Goal: Information Seeking & Learning: Learn about a topic

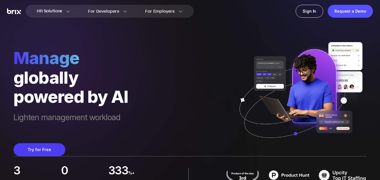
click at [218, 55] on div "manage globally powered by AI Lighten management workload Try for Free" at bounding box center [190, 78] width 353 height 156
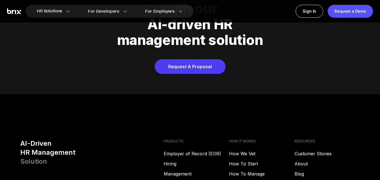
scroll to position [2268, 0]
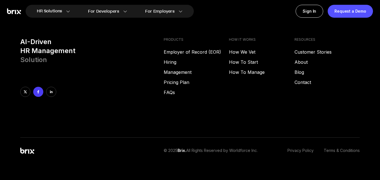
click at [37, 90] on icon at bounding box center [38, 92] width 4 height 4
click at [174, 89] on link "FAQs" at bounding box center [196, 92] width 65 height 7
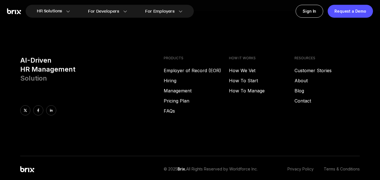
scroll to position [2268, 0]
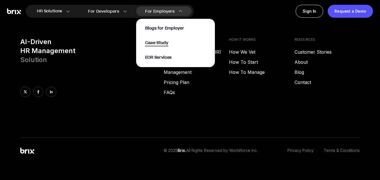
click at [155, 41] on span "Case Study" at bounding box center [156, 43] width 23 height 6
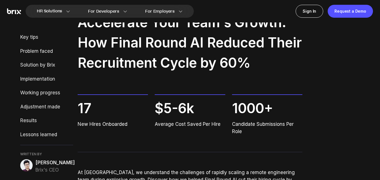
scroll to position [56, 0]
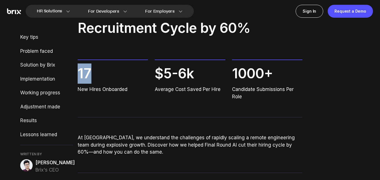
drag, startPoint x: 83, startPoint y: 71, endPoint x: 124, endPoint y: 73, distance: 41.1
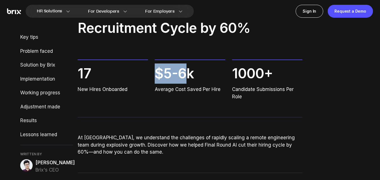
drag, startPoint x: 156, startPoint y: 69, endPoint x: 188, endPoint y: 69, distance: 32.1
click at [188, 69] on span "$5-6k" at bounding box center [190, 74] width 70 height 20
click at [177, 95] on div "$5-6k Average Cost Saved Per Hire" at bounding box center [190, 80] width 70 height 41
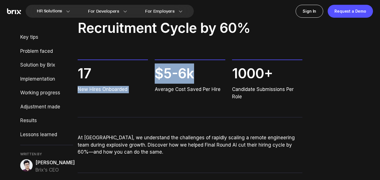
drag, startPoint x: 151, startPoint y: 77, endPoint x: 205, endPoint y: 77, distance: 54.3
click at [198, 76] on div "17 New Hires Onboarded $5-6k Average Cost Saved Per Hire 1000+ Candidate Submis…" at bounding box center [190, 80] width 225 height 41
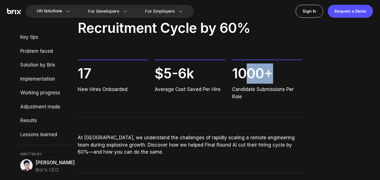
drag, startPoint x: 244, startPoint y: 74, endPoint x: 274, endPoint y: 79, distance: 31.0
click at [284, 74] on span "1000+" at bounding box center [267, 74] width 70 height 20
click at [227, 98] on div "17 New Hires Onboarded $5-6k Average Cost Saved Per Hire 1000+ Candidate Submis…" at bounding box center [190, 80] width 225 height 41
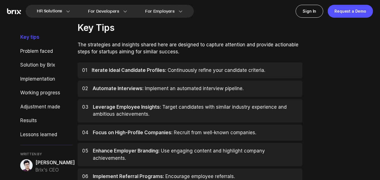
scroll to position [225, 0]
click at [133, 75] on div "01 Iterate Ideal Candidate Profiles: Continuously refine your candidate criteri…" at bounding box center [190, 71] width 225 height 16
click at [133, 73] on span "Iterate Ideal Candidate Profiles:" at bounding box center [129, 71] width 75 height 6
click at [105, 83] on div "02 Automate Interviews: Implement an automated interview pipeline." at bounding box center [190, 89] width 225 height 16
click at [104, 90] on span "Automate Interviews:" at bounding box center [118, 89] width 51 height 6
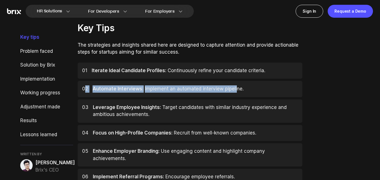
drag, startPoint x: 86, startPoint y: 88, endPoint x: 234, endPoint y: 86, distance: 148.5
click at [234, 86] on div "02 Automate Interviews: Implement an automated interview pipeline." at bounding box center [190, 89] width 225 height 16
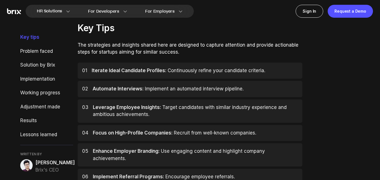
click at [158, 66] on div "01 Iterate Ideal Candidate Profiles: Continuously refine your candidate criteri…" at bounding box center [190, 71] width 225 height 16
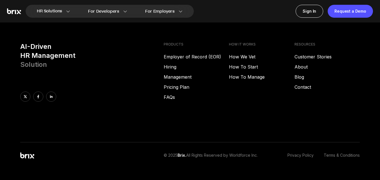
scroll to position [2349, 0]
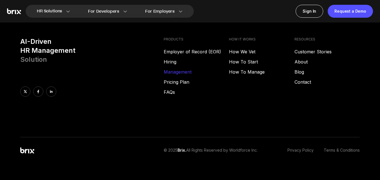
click at [177, 69] on link "Management" at bounding box center [196, 72] width 65 height 7
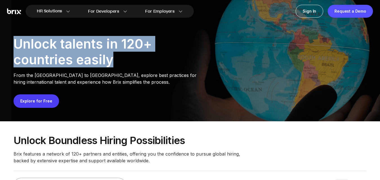
drag, startPoint x: 14, startPoint y: 39, endPoint x: 116, endPoint y: 59, distance: 104.6
click at [116, 59] on div "Unlock talents in 120+ countries easily" at bounding box center [107, 52] width 186 height 32
click at [161, 65] on div "Unlock talents in 120+ countries easily" at bounding box center [107, 52] width 186 height 32
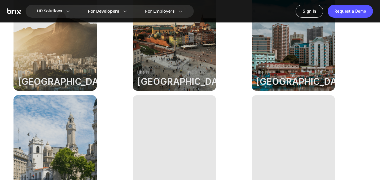
scroll to position [225, 0]
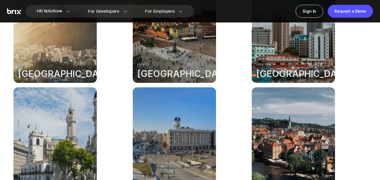
click at [56, 56] on div at bounding box center [55, 29] width 83 height 107
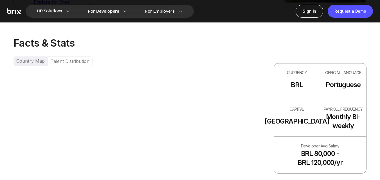
scroll to position [281, 0]
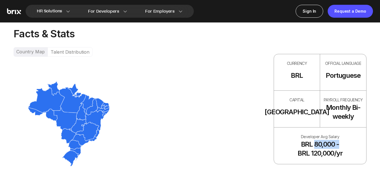
drag, startPoint x: 313, startPoint y: 132, endPoint x: 352, endPoint y: 134, distance: 38.9
click at [353, 134] on div "Developer Avg Salary BRL 80,000 - BRL 120,000/yr" at bounding box center [320, 146] width 92 height 37
click at [231, 125] on div "Country Map Talent Distribution CURRENCY BRL OFFICIAL LANGUAGE Portuguese CAPIT…" at bounding box center [190, 109] width 353 height 124
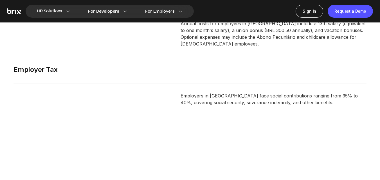
scroll to position [1350, 0]
